Goal: Task Accomplishment & Management: Use online tool/utility

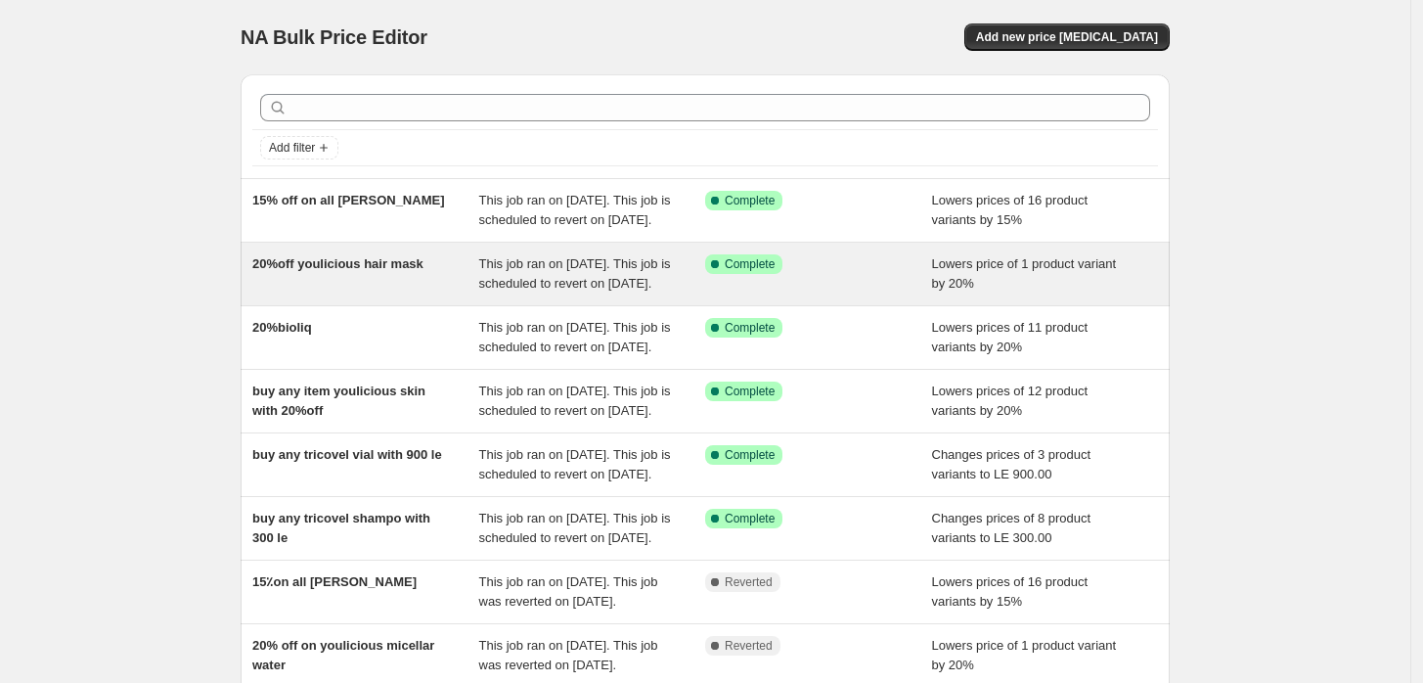
click at [384, 293] on div "20%off youlicious hair mask" at bounding box center [365, 273] width 227 height 39
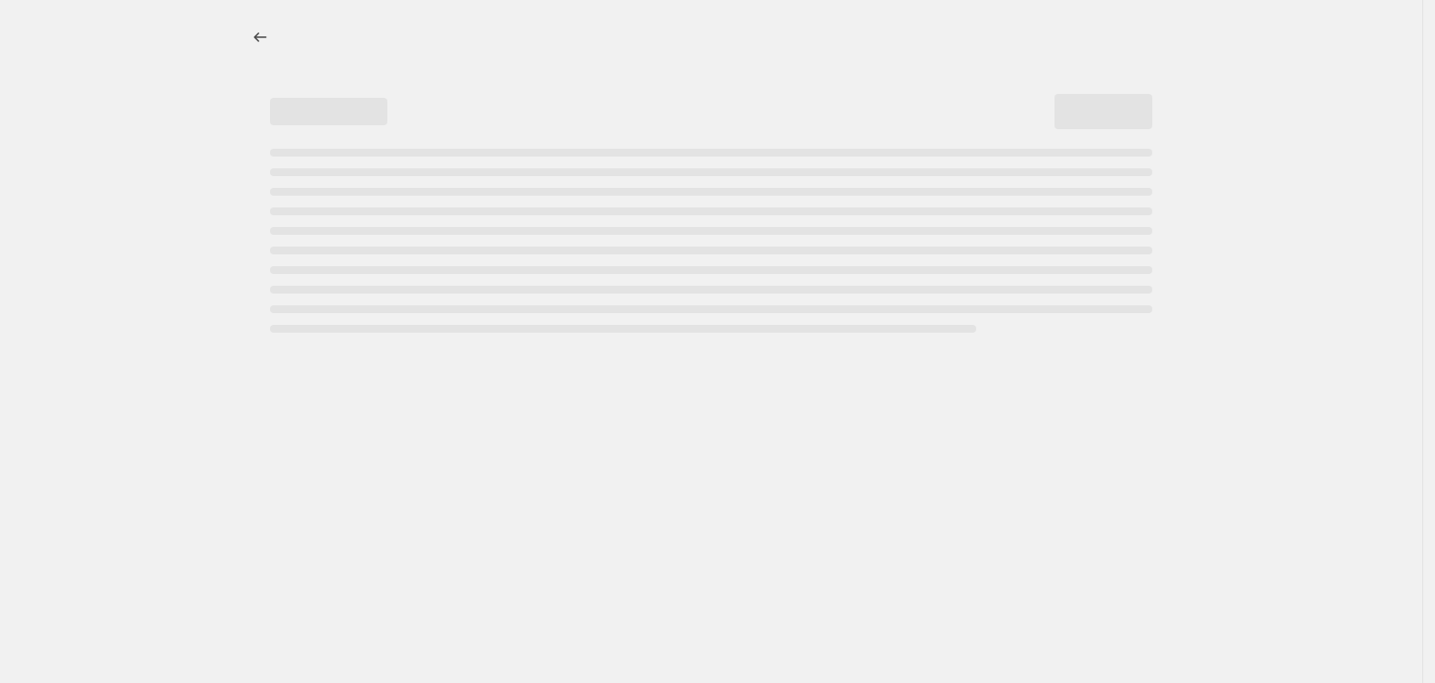
select select "percentage"
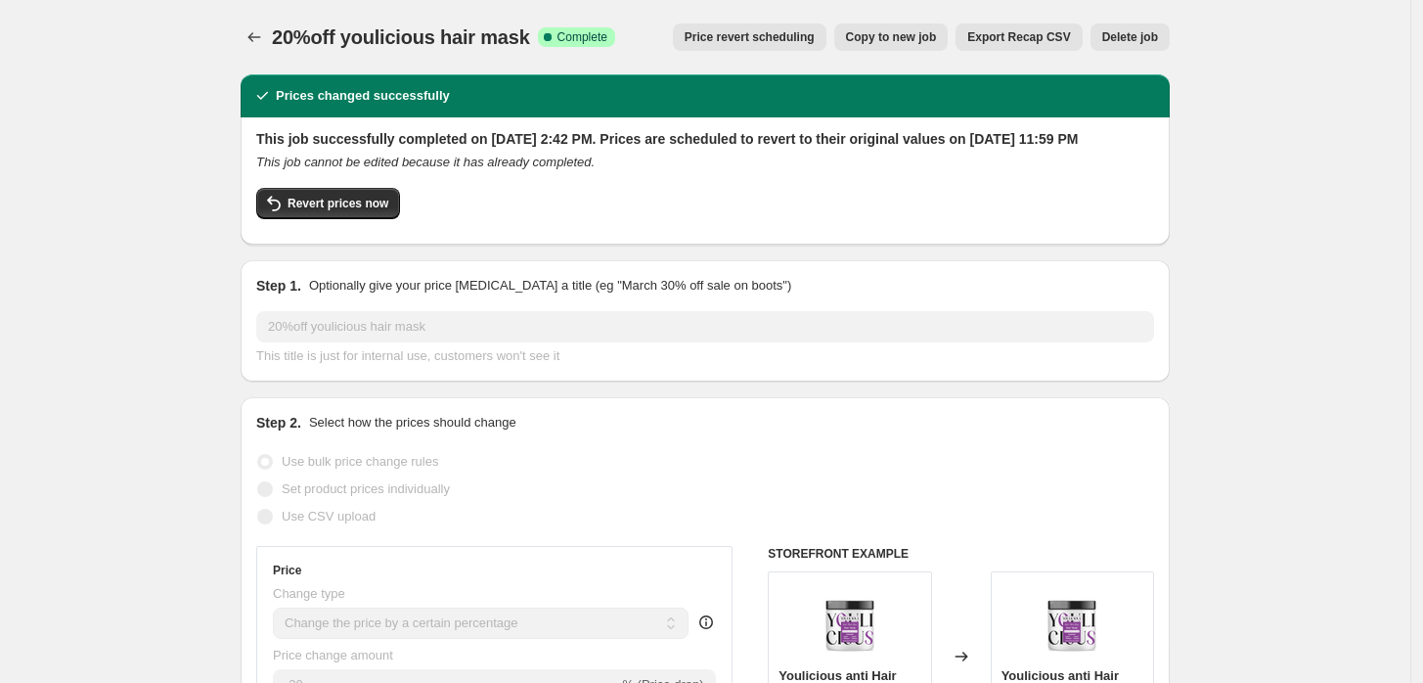
click at [750, 40] on span "Price revert scheduling" at bounding box center [750, 37] width 130 height 16
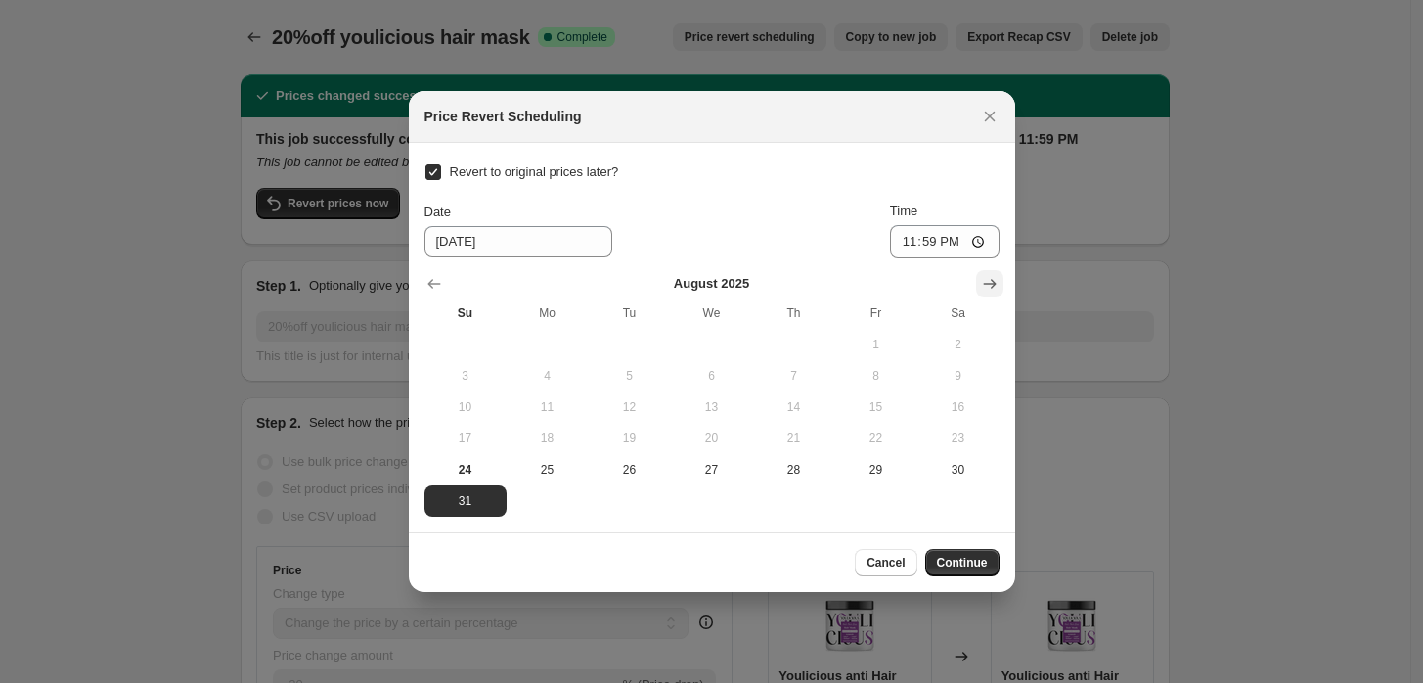
click at [996, 276] on icon "Show next month, September 2025" at bounding box center [990, 284] width 20 height 20
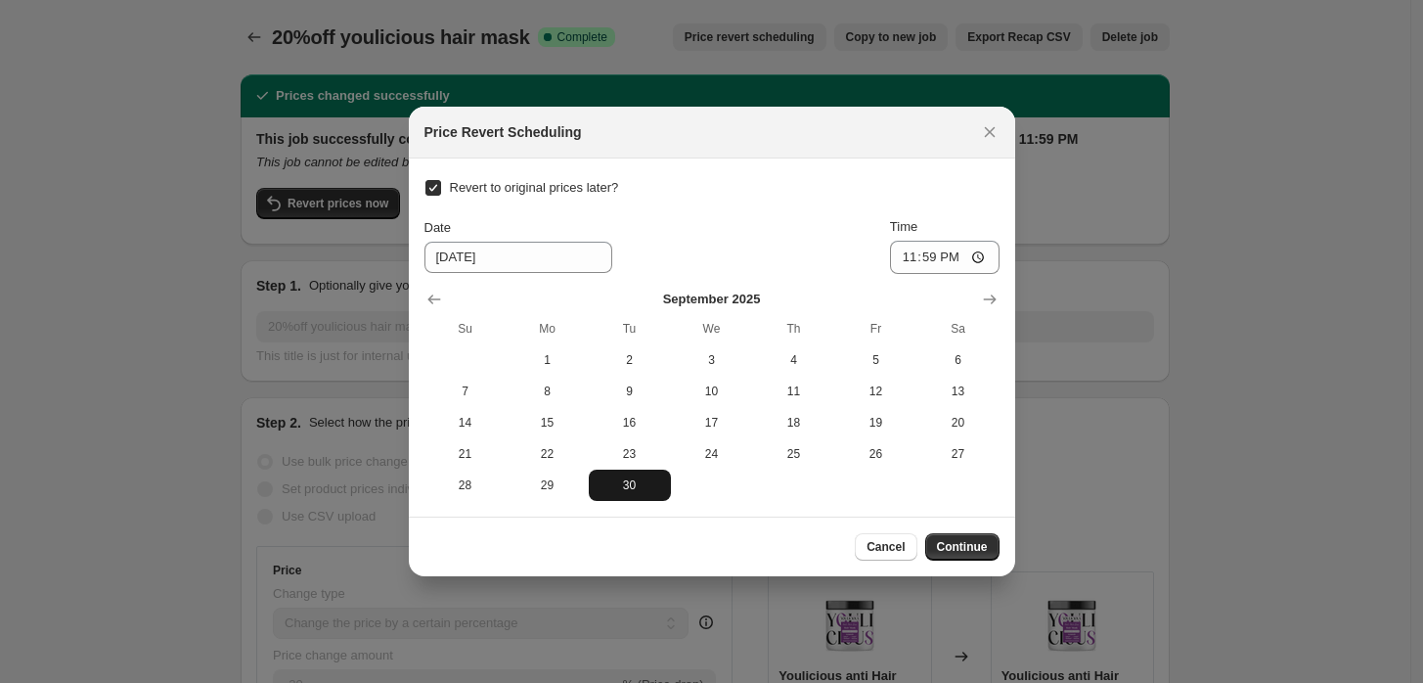
click at [626, 484] on span "30" at bounding box center [629, 485] width 66 height 16
type input "9/30/2025"
click at [965, 540] on span "Continue" at bounding box center [962, 547] width 51 height 16
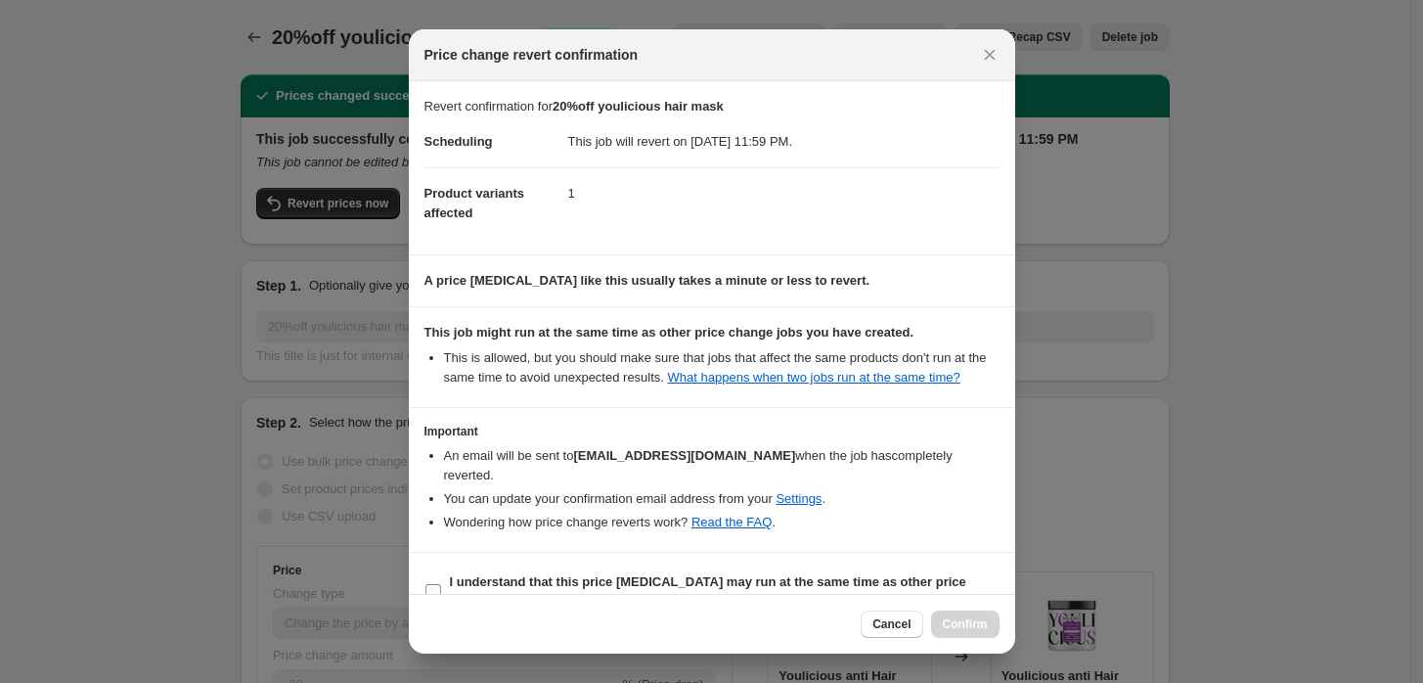
click at [434, 584] on input "I understand that this price change job may run at the same time as other price…" at bounding box center [433, 592] width 16 height 16
checkbox input "true"
click at [959, 628] on span "Confirm" at bounding box center [965, 624] width 45 height 16
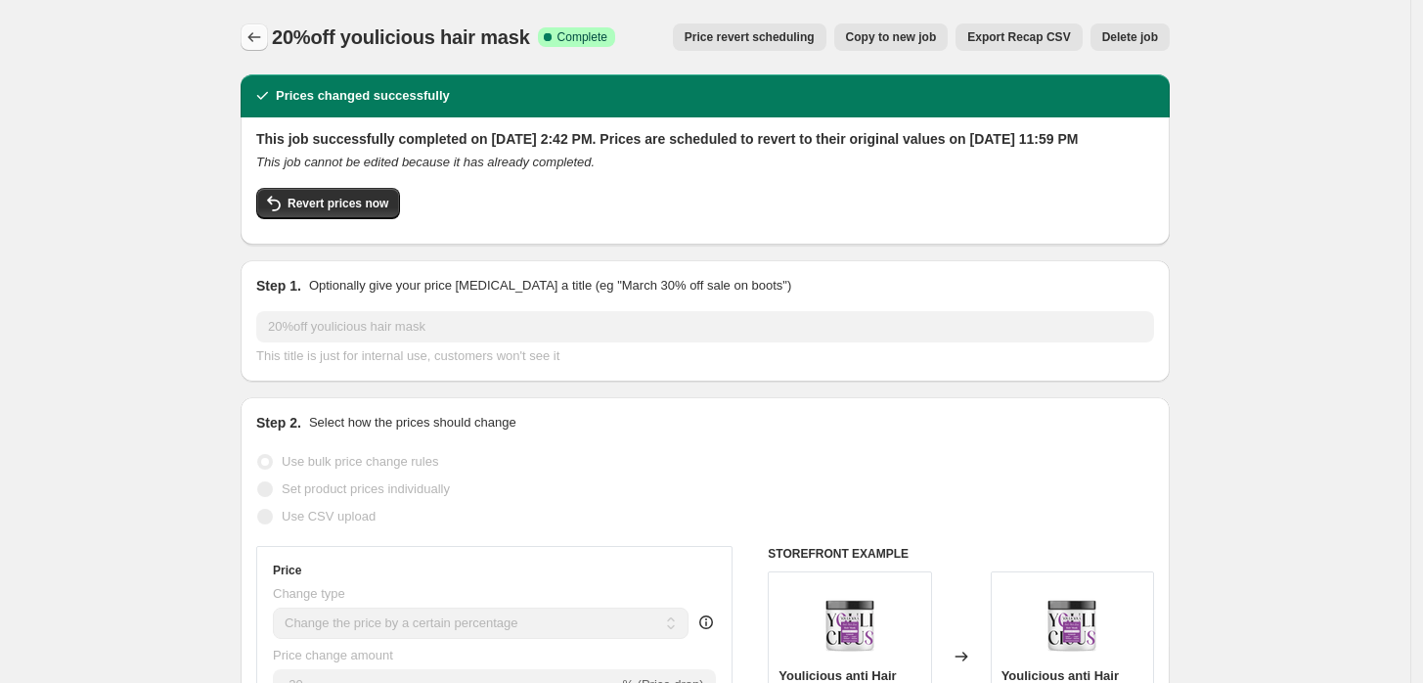
click at [259, 43] on icon "Price change jobs" at bounding box center [254, 37] width 20 height 20
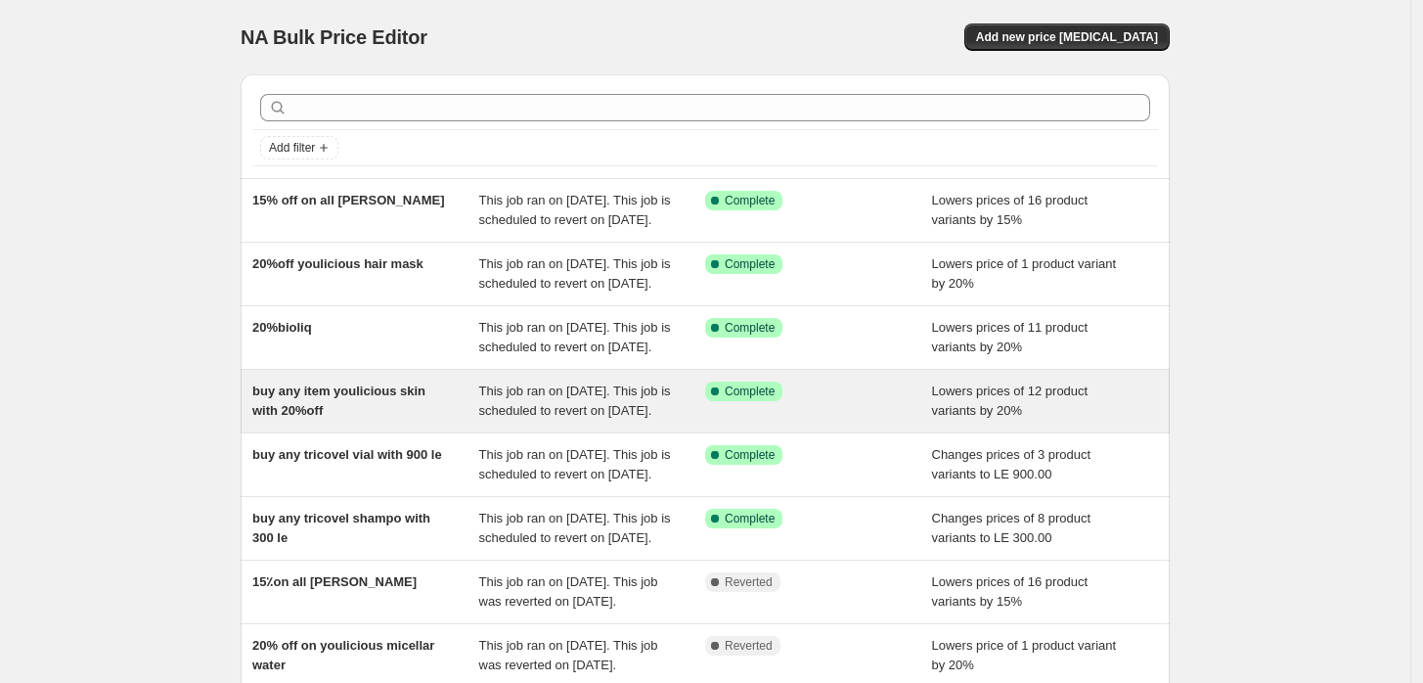
scroll to position [145, 0]
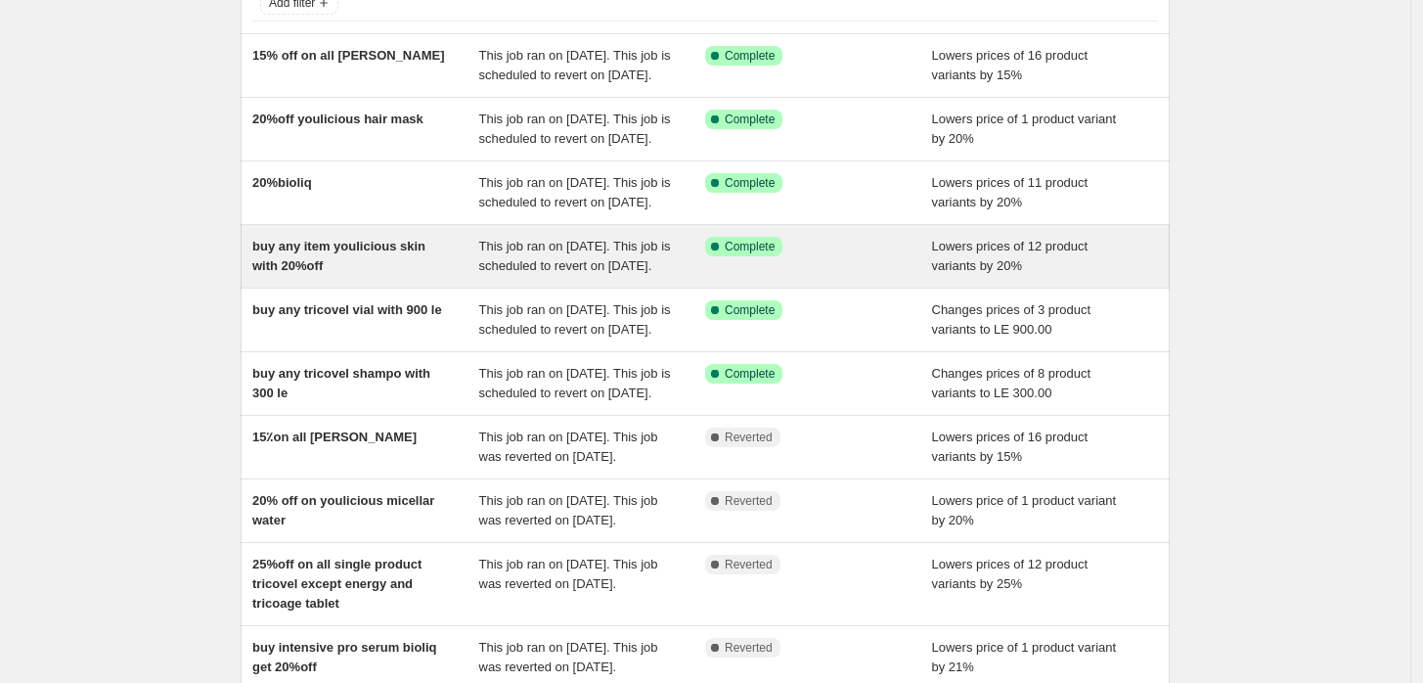
click at [346, 276] on div "buy any item youlicious skin with 20%off" at bounding box center [365, 256] width 227 height 39
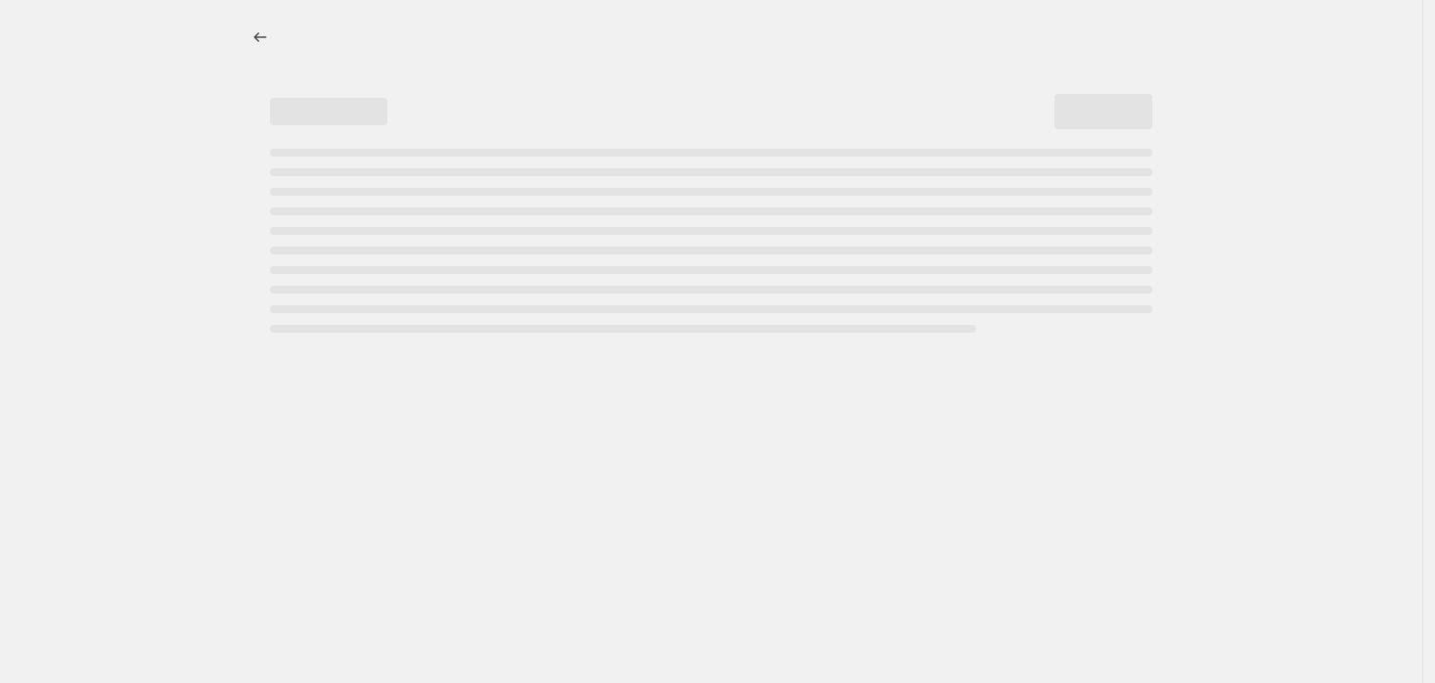
select select "percentage"
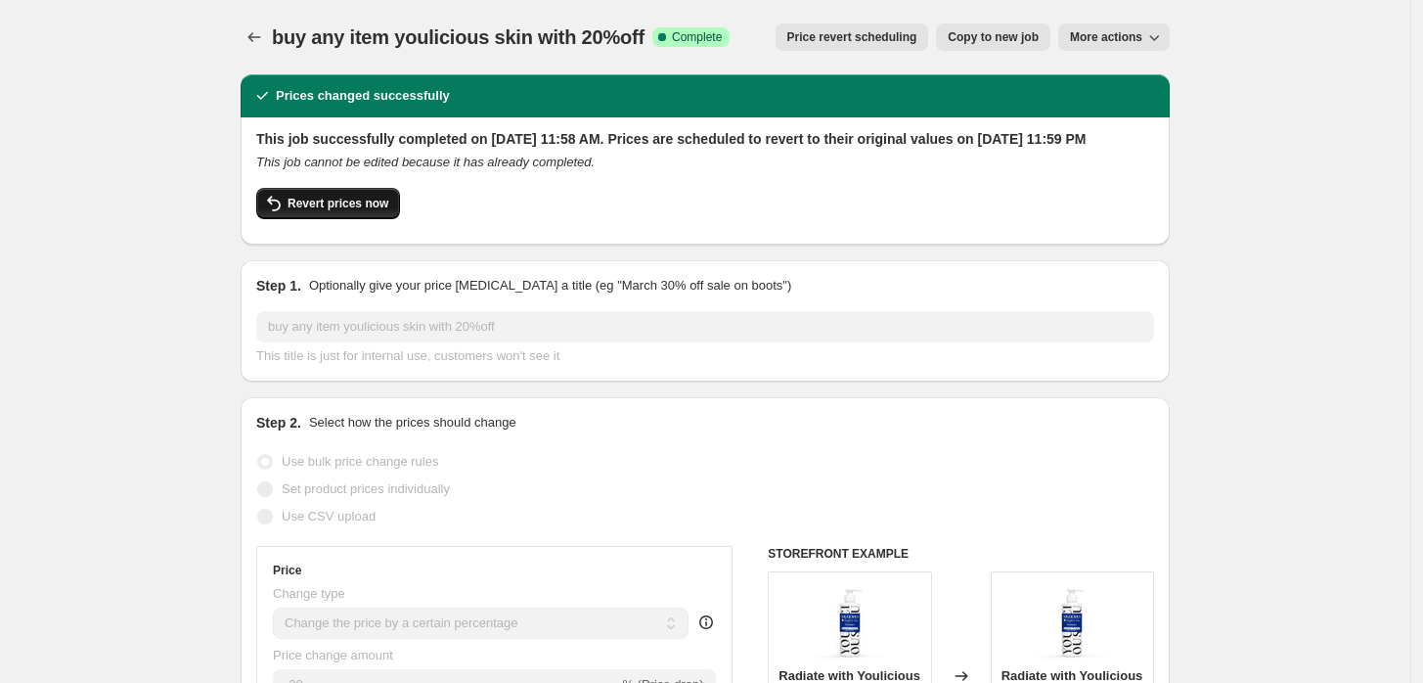
click at [346, 211] on span "Revert prices now" at bounding box center [337, 204] width 101 height 16
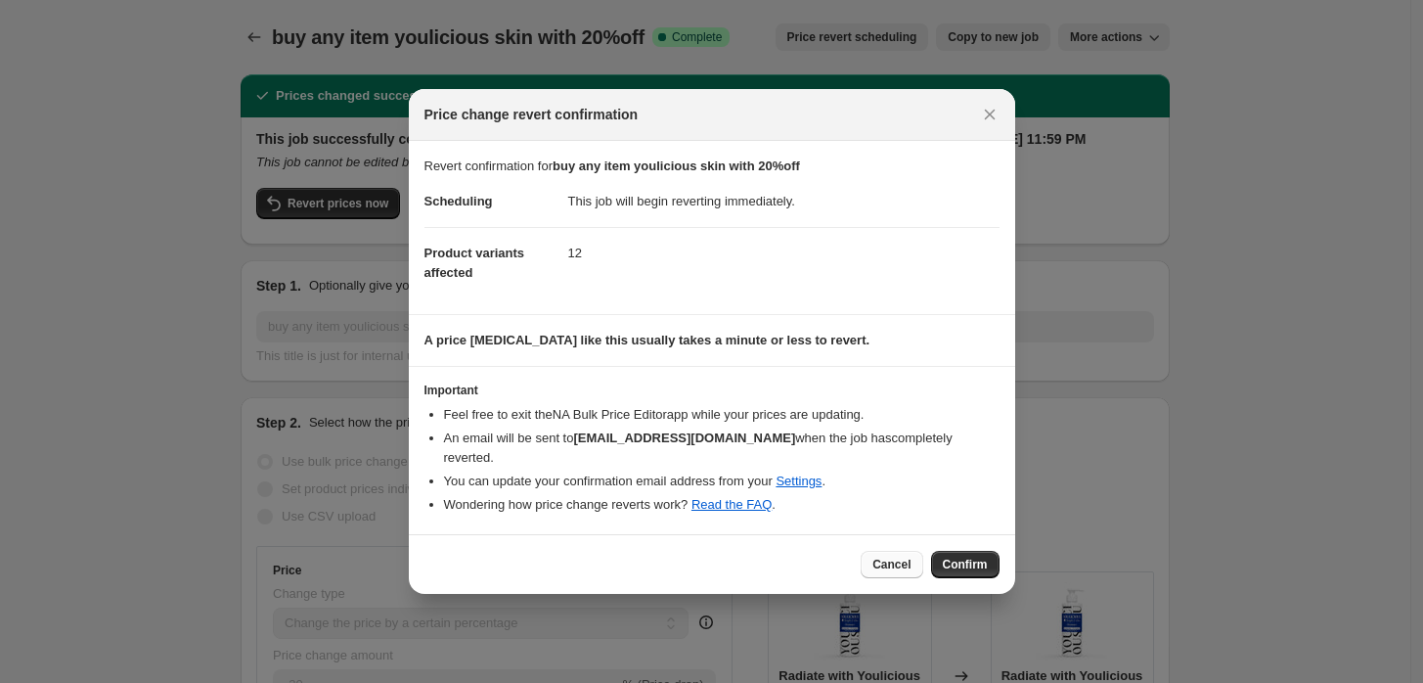
click at [874, 551] on button "Cancel" at bounding box center [892, 564] width 62 height 27
checkbox input "true"
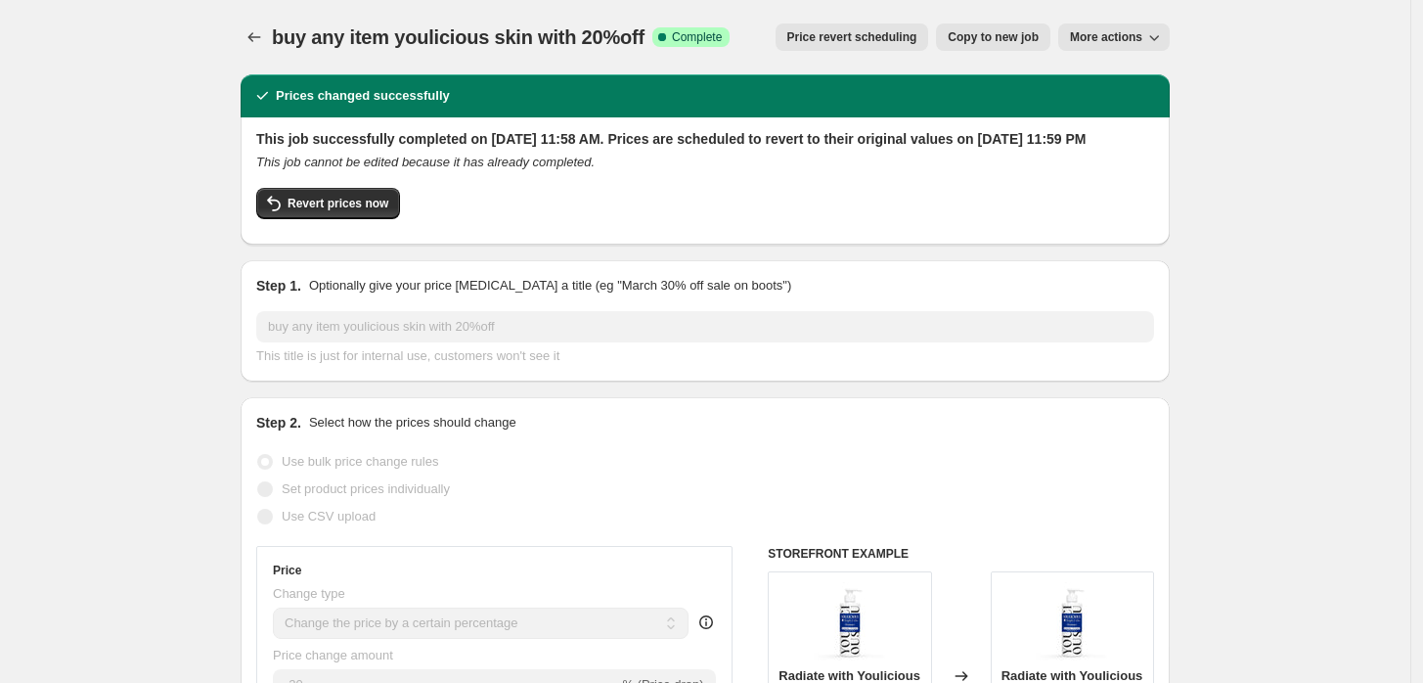
click at [829, 38] on span "Price revert scheduling" at bounding box center [852, 37] width 130 height 16
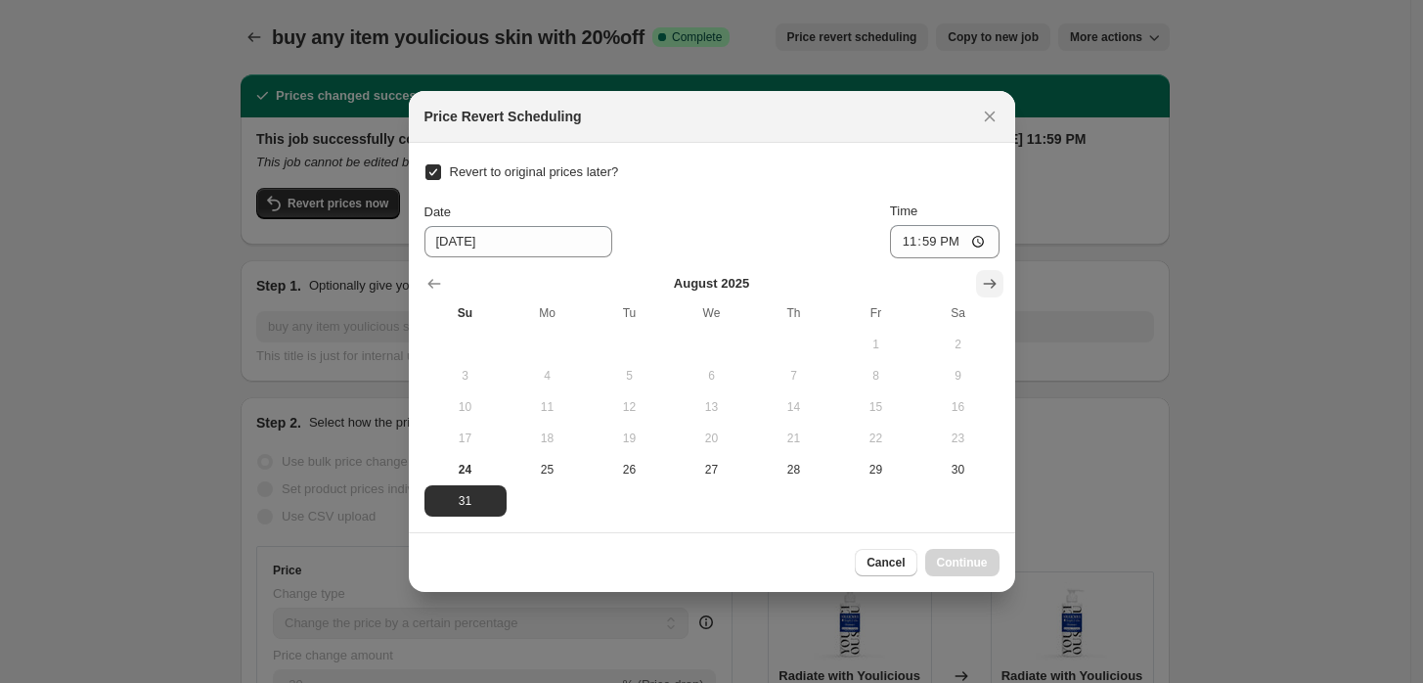
click at [981, 275] on icon "Show next month, September 2025" at bounding box center [990, 284] width 20 height 20
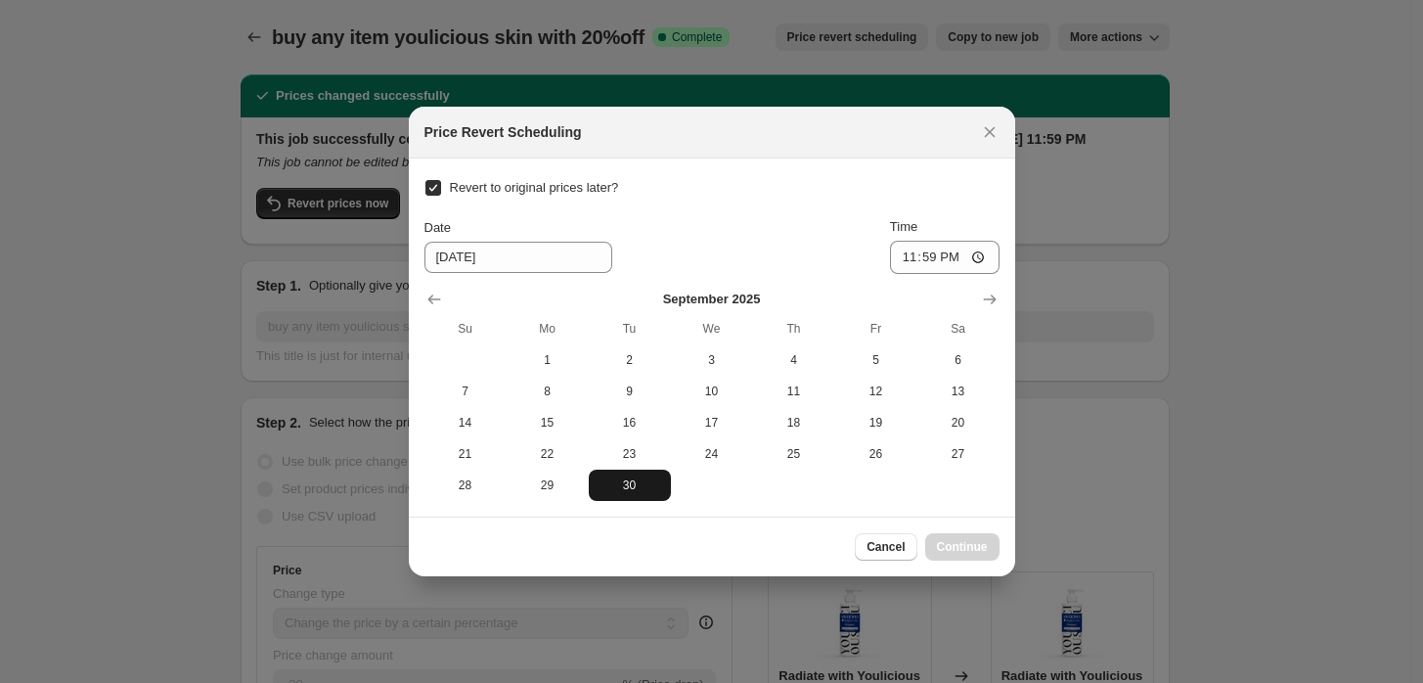
click at [640, 493] on button "30" at bounding box center [630, 484] width 82 height 31
type input "9/30/2025"
click at [973, 551] on span "Continue" at bounding box center [962, 547] width 51 height 16
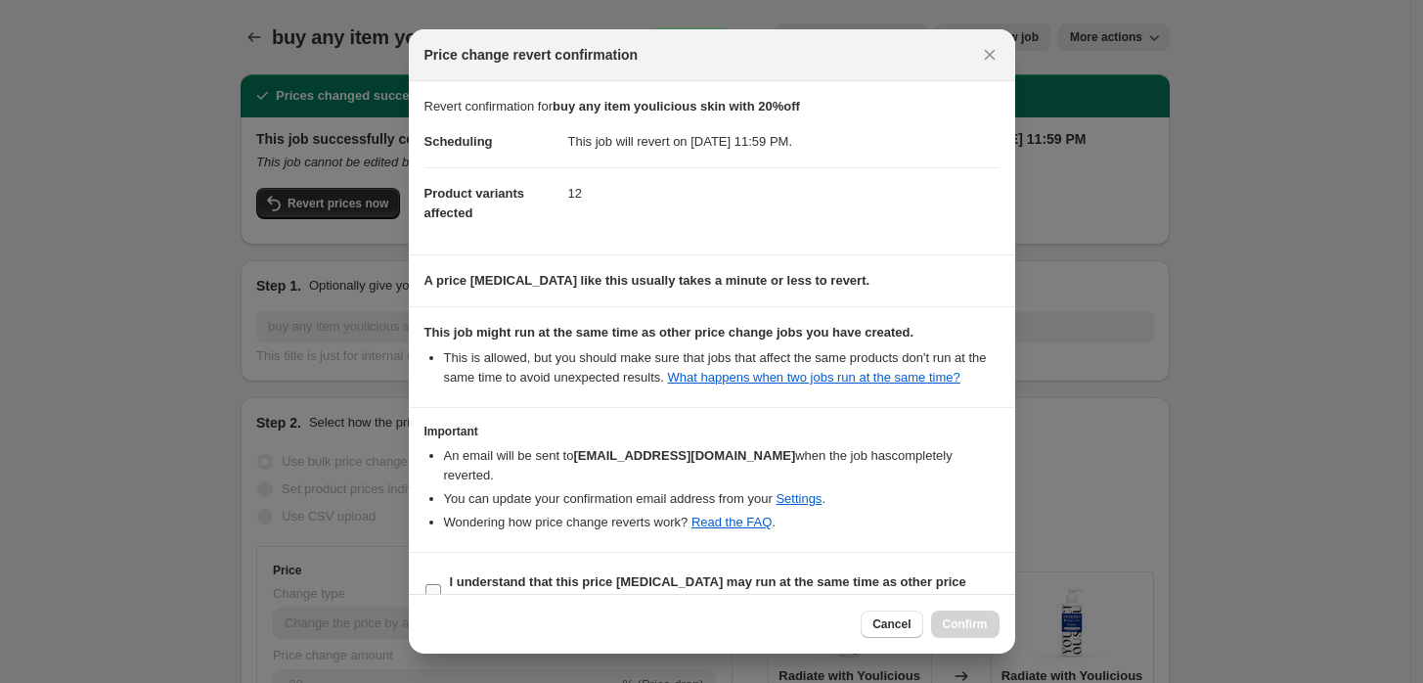
click at [432, 584] on input "I understand that this price change job may run at the same time as other price…" at bounding box center [433, 592] width 16 height 16
checkbox input "true"
click at [969, 628] on span "Confirm" at bounding box center [965, 624] width 45 height 16
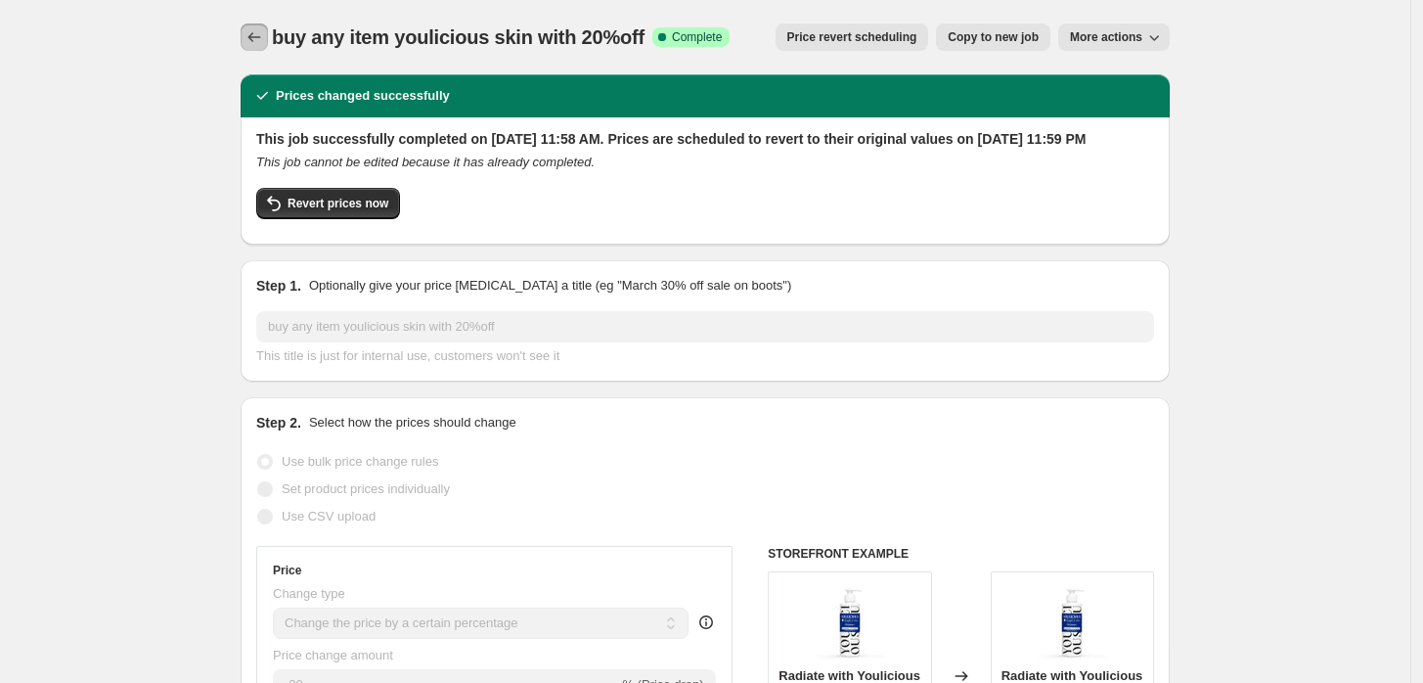
click at [250, 39] on icon "Price change jobs" at bounding box center [254, 37] width 20 height 20
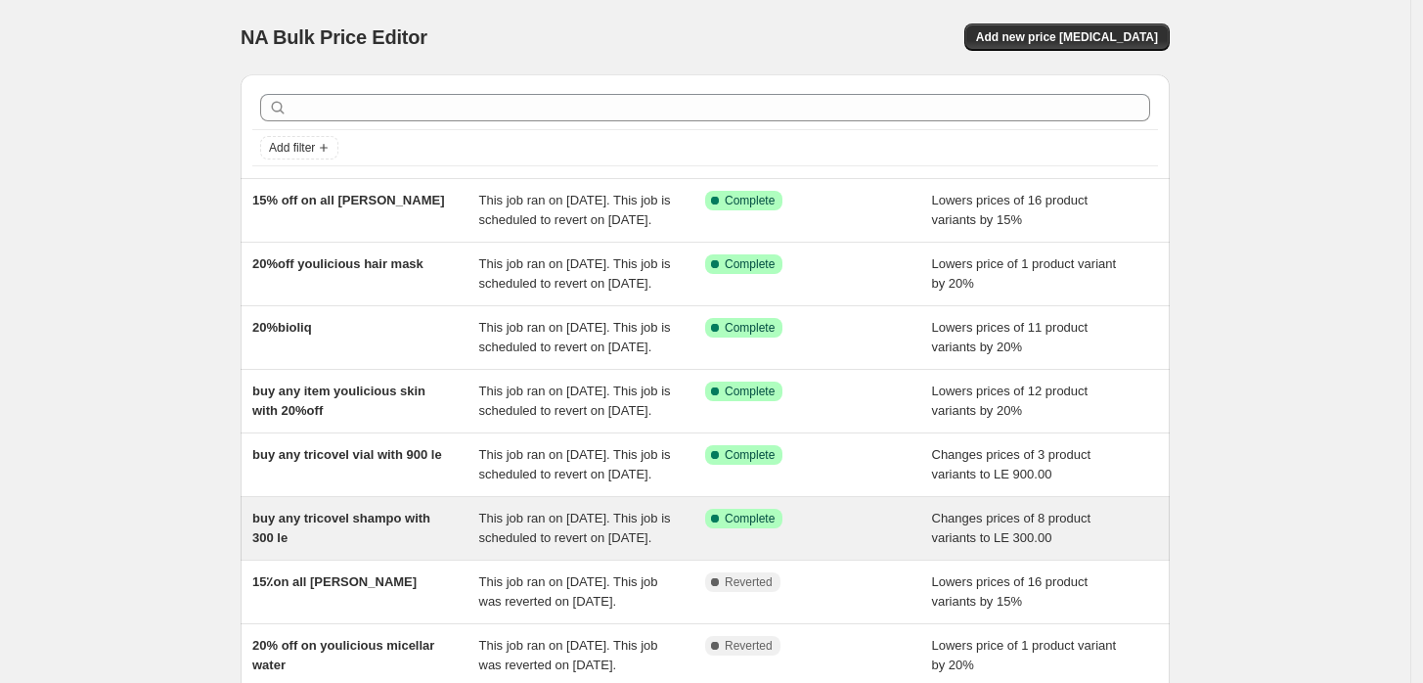
scroll to position [145, 0]
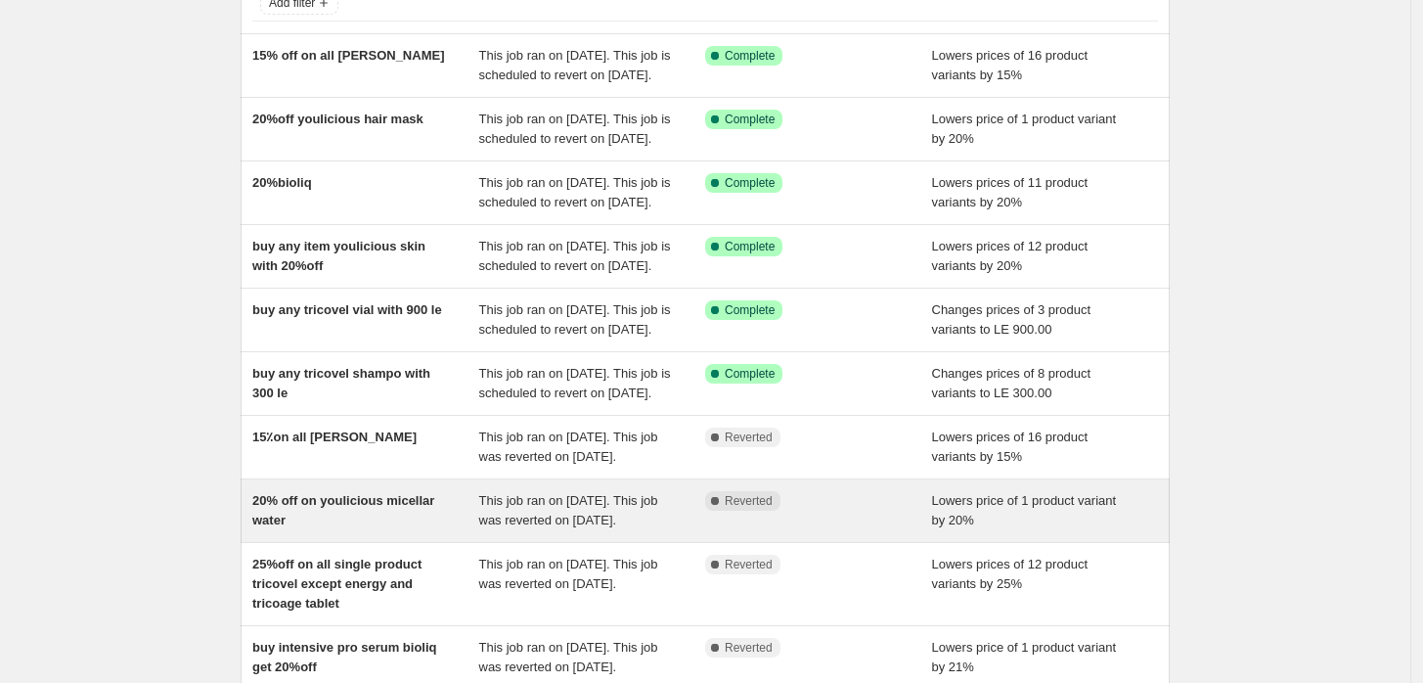
click at [389, 530] on div "20% off on youlicious micellar water" at bounding box center [365, 510] width 227 height 39
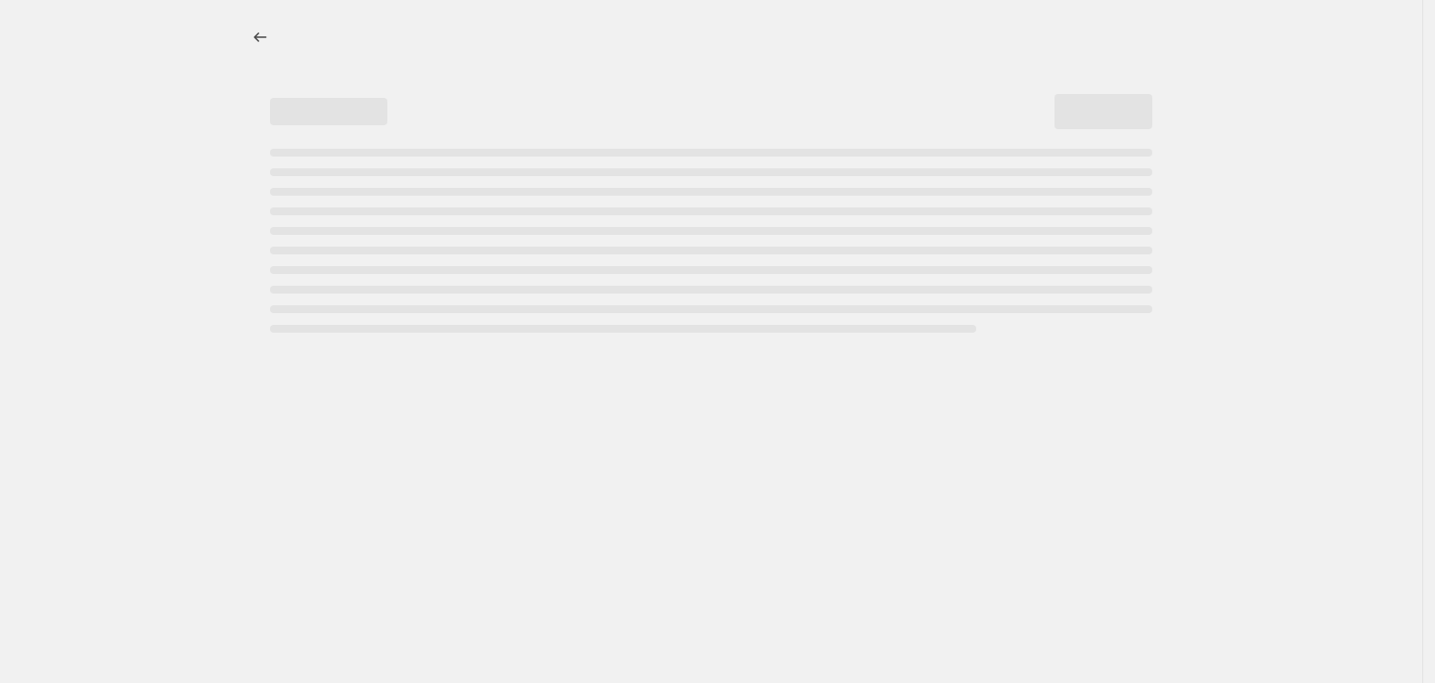
select select "percentage"
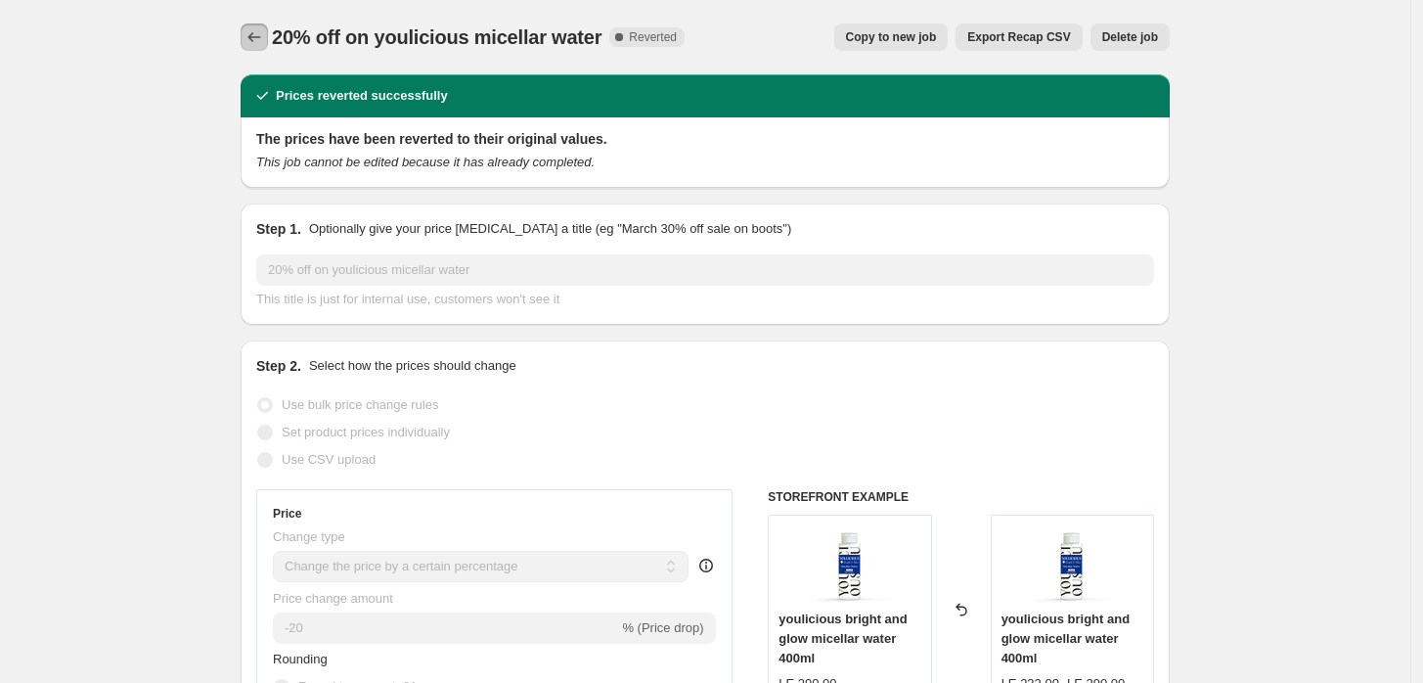
click at [260, 44] on icon "Price change jobs" at bounding box center [254, 37] width 20 height 20
